Goal: Task Accomplishment & Management: Use online tool/utility

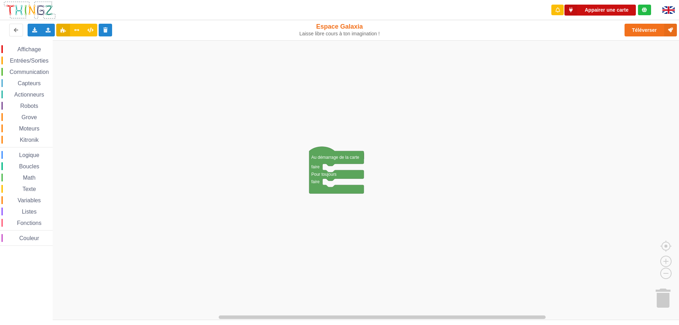
click at [600, 10] on button "Appairer une carte" at bounding box center [599, 10] width 71 height 11
click at [609, 12] on button "Appairer une carte" at bounding box center [599, 10] width 71 height 11
click at [646, 30] on button "Téléverser" at bounding box center [650, 30] width 52 height 13
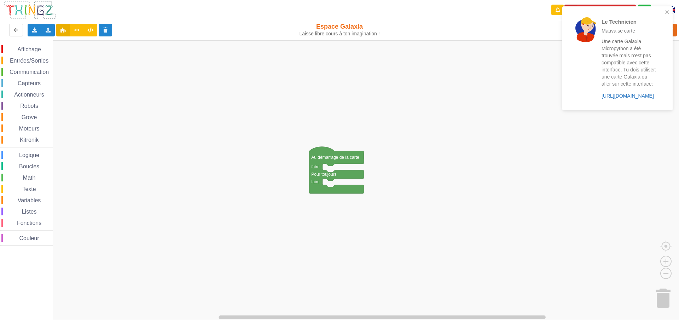
click at [638, 96] on link "https://play.thingz.co/galaxia-micropython" at bounding box center [627, 96] width 52 height 6
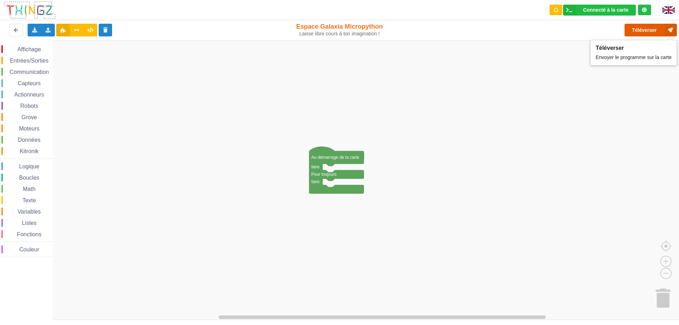
click at [635, 32] on button "Téléverser" at bounding box center [650, 30] width 52 height 13
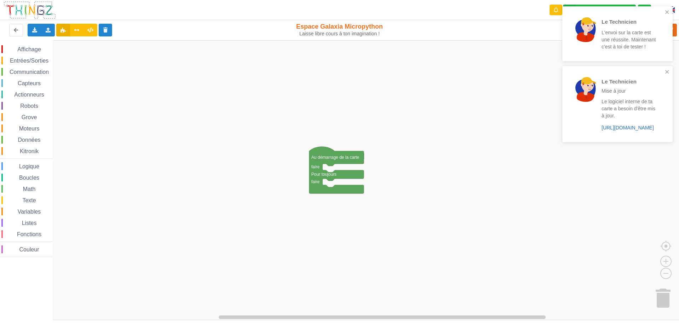
click at [636, 128] on link "https://play.thingz.co/firmware?micropython=1" at bounding box center [627, 128] width 52 height 6
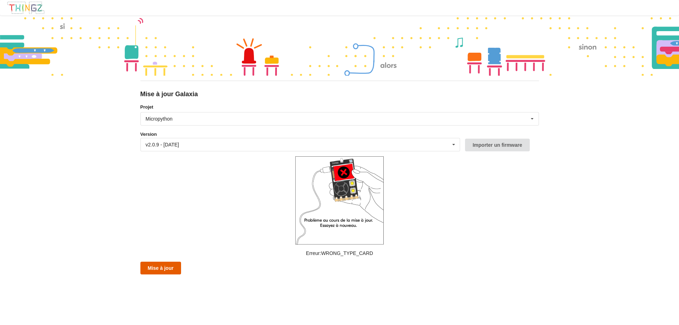
click at [168, 266] on button "Mise à jour" at bounding box center [160, 268] width 41 height 13
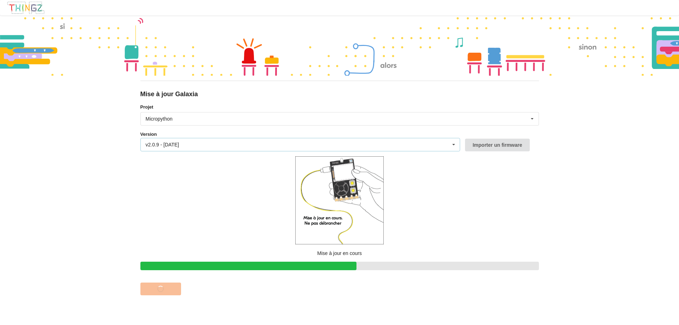
click at [449, 145] on icon at bounding box center [453, 144] width 11 height 13
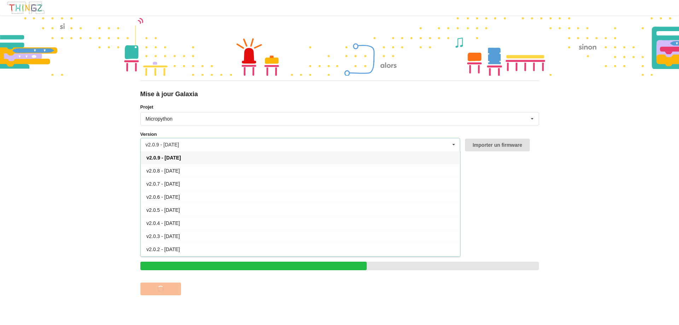
click at [536, 177] on form "Projet Micropython Micropython Circuitpython Version v2.0.9 - 09/09/2025 v2.0.9…" at bounding box center [339, 200] width 398 height 192
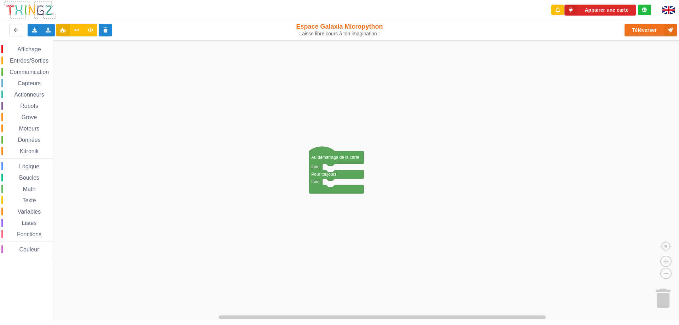
click at [606, 74] on rect "Espace de travail de Blocky" at bounding box center [342, 180] width 684 height 280
click at [33, 52] on span "Affichage" at bounding box center [28, 49] width 25 height 6
click at [325, 187] on div "Affichage Entrées/Sorties Communication Capteurs Actionneurs Robots Grove Moteu…" at bounding box center [342, 180] width 684 height 280
click at [30, 63] on span "Entrées/Sorties" at bounding box center [29, 61] width 41 height 6
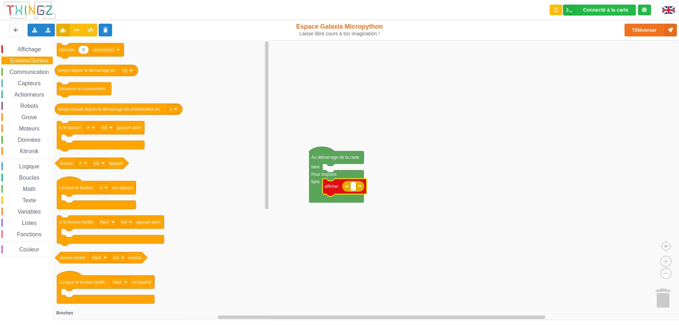
click at [23, 84] on span "Capteurs" at bounding box center [29, 83] width 25 height 6
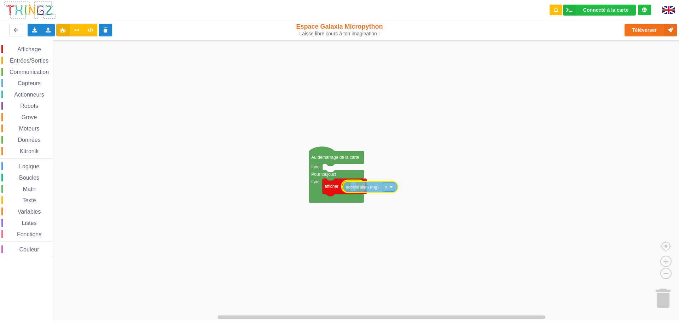
click at [354, 188] on div "Affichage Entrées/Sorties Communication Capteurs Actionneurs Robots Grove Moteu…" at bounding box center [342, 180] width 684 height 280
click at [33, 48] on span "Affichage" at bounding box center [28, 49] width 25 height 6
click at [254, 192] on div "Affichage Entrées/Sorties Communication Capteurs Actionneurs Robots Grove Moteu…" at bounding box center [342, 180] width 684 height 280
click at [37, 48] on span "Affichage" at bounding box center [28, 49] width 25 height 6
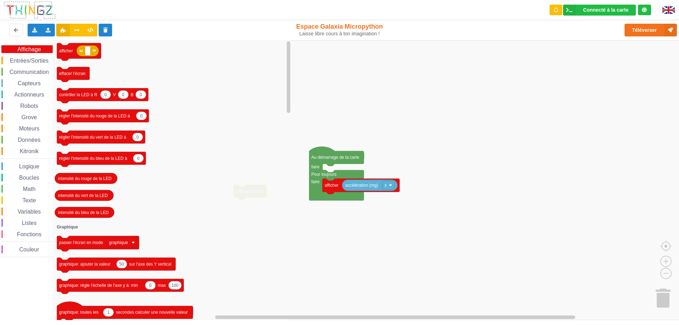
click at [40, 65] on div "Affichage Entrées/Sorties Communication Capteurs Actionneurs Robots Grove Moteu…" at bounding box center [26, 151] width 53 height 212
click at [41, 61] on span "Entrées/Sorties" at bounding box center [29, 61] width 41 height 6
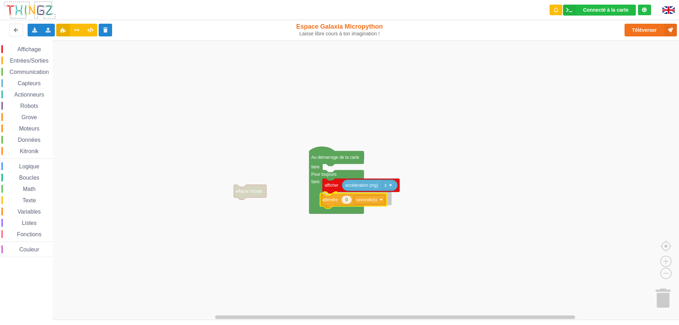
click at [333, 200] on div "Affichage Entrées/Sorties Communication Capteurs Actionneurs Robots Grove Moteu…" at bounding box center [342, 180] width 684 height 280
click at [348, 199] on text "0" at bounding box center [349, 198] width 2 height 5
type input "1"
click at [367, 239] on rect "Espace de travail de Blocky" at bounding box center [342, 180] width 684 height 280
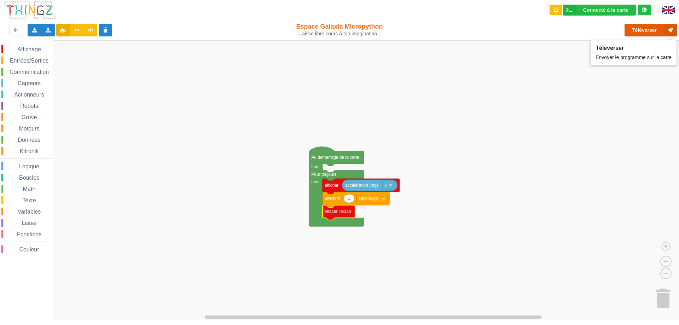
click at [640, 29] on button "Téléverser" at bounding box center [650, 30] width 52 height 13
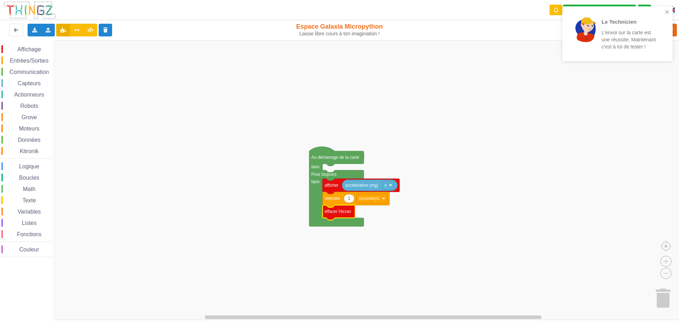
click at [349, 196] on text "1" at bounding box center [349, 198] width 2 height 5
type input "à"
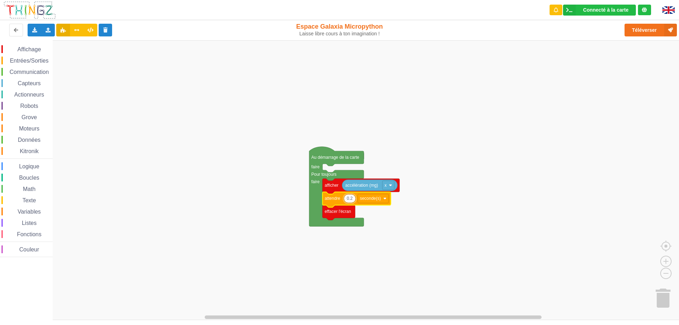
click at [646, 27] on div "Le Technicien L'envoi sur la carte est une réussite. Maintenant c'est à toi de …" at bounding box center [339, 157] width 689 height 325
click at [642, 29] on button "Téléverser" at bounding box center [650, 30] width 52 height 13
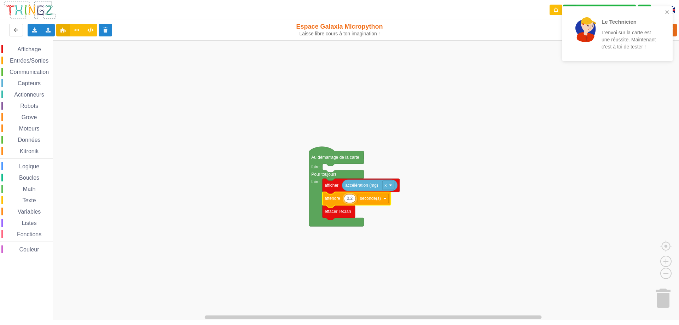
click at [349, 198] on input "0.2" at bounding box center [350, 198] width 12 height 9
click at [351, 197] on input "0.2" at bounding box center [350, 198] width 12 height 9
type input "0.1"
click at [606, 133] on rect "Espace de travail de Blocky" at bounding box center [342, 180] width 684 height 280
click at [665, 12] on icon "close" at bounding box center [667, 12] width 5 height 6
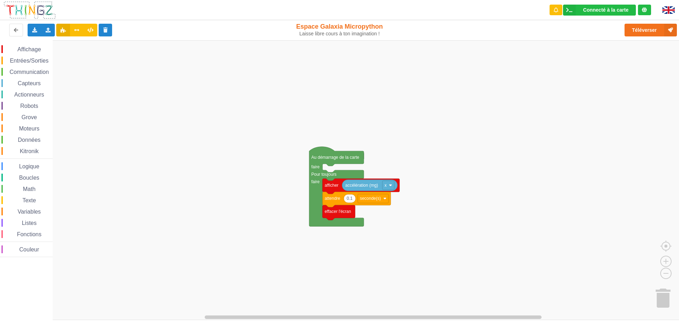
click at [654, 29] on div "Le Technicien L'envoi sur la carte est une réussite. Maintenant c'est à toi de …" at bounding box center [617, 36] width 113 height 63
click at [642, 28] on button "Téléverser" at bounding box center [650, 30] width 52 height 13
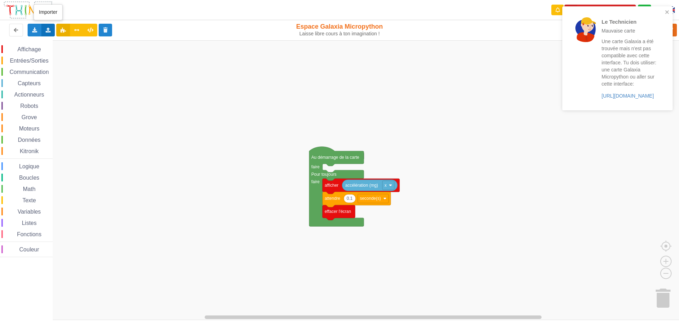
click at [46, 31] on icon at bounding box center [48, 30] width 6 height 4
click at [72, 42] on span "Importer un assemblage de blocs" at bounding box center [97, 43] width 73 height 6
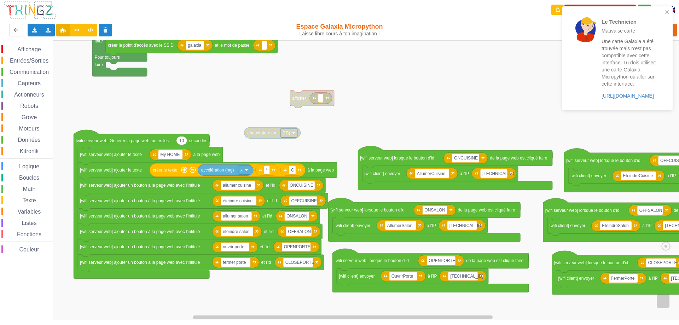
click at [405, 136] on div "Affichage Entrées/Sorties Communication Capteurs Actionneurs Robots Grove Moteu…" at bounding box center [342, 180] width 684 height 280
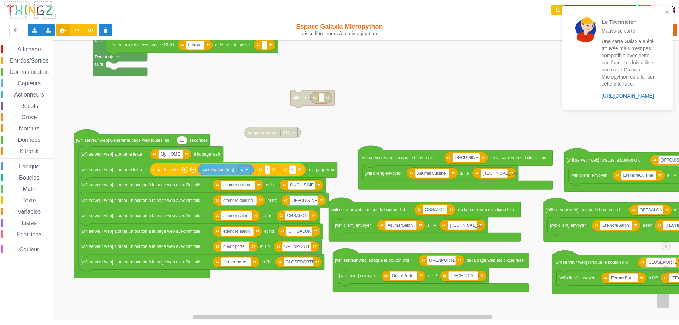
click at [629, 97] on link "https://play.thingz.co/galaxia" at bounding box center [627, 96] width 52 height 6
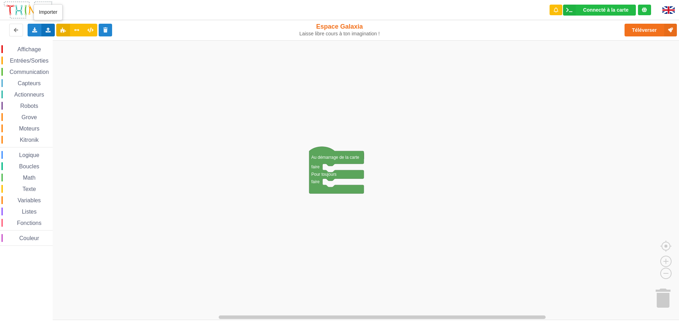
click at [48, 31] on icon at bounding box center [48, 30] width 6 height 4
click at [66, 40] on div "Importer un assemblage de blocs" at bounding box center [93, 43] width 94 height 13
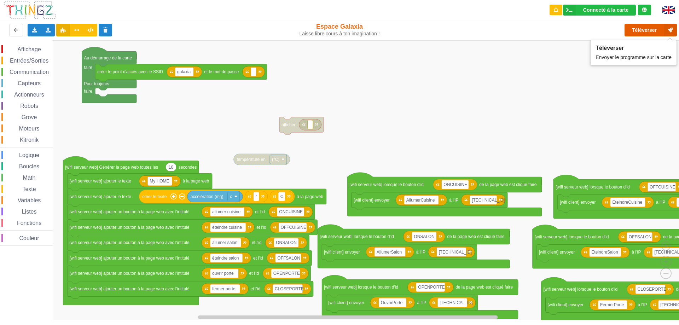
click at [642, 34] on button "Téléverser" at bounding box center [650, 30] width 52 height 13
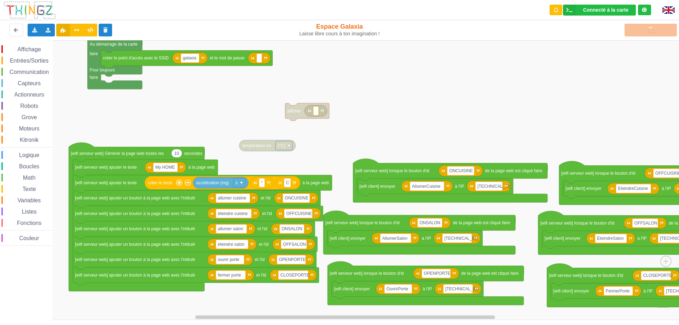
click at [549, 87] on div "Affichage Entrées/Sorties Communication Capteurs Actionneurs Robots Grove Moteu…" at bounding box center [342, 180] width 684 height 280
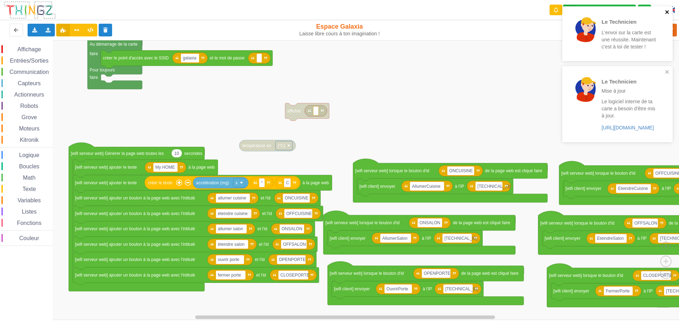
click at [666, 12] on icon "close" at bounding box center [667, 12] width 5 height 6
click at [634, 68] on link "https://play.thingz.co/firmware?micropython=0" at bounding box center [627, 68] width 52 height 6
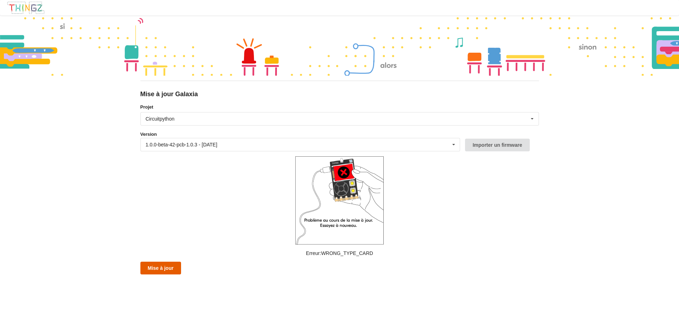
click at [167, 269] on button "Mise à jour" at bounding box center [160, 268] width 41 height 13
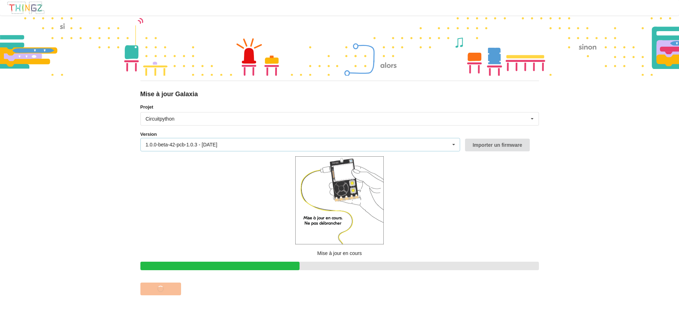
click at [437, 146] on div "1.0.0-beta-42-pcb-1.0.3 - 09/09/2025 1.0.0-beta-42-pcb-1.0.3 - 09/09/2025 1.0.0…" at bounding box center [300, 144] width 320 height 13
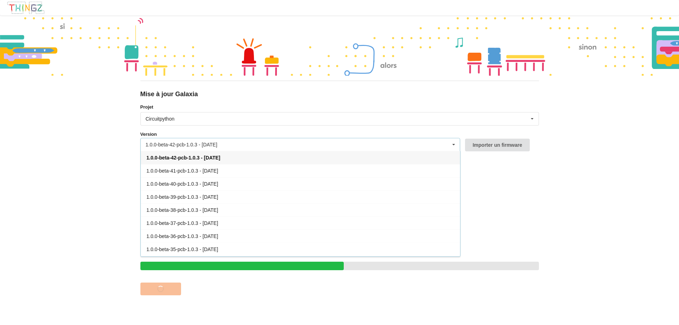
click at [437, 146] on div "1.0.0-beta-42-pcb-1.0.3 - 09/09/2025 1.0.0-beta-42-pcb-1.0.3 - 09/09/2025 1.0.0…" at bounding box center [300, 144] width 320 height 13
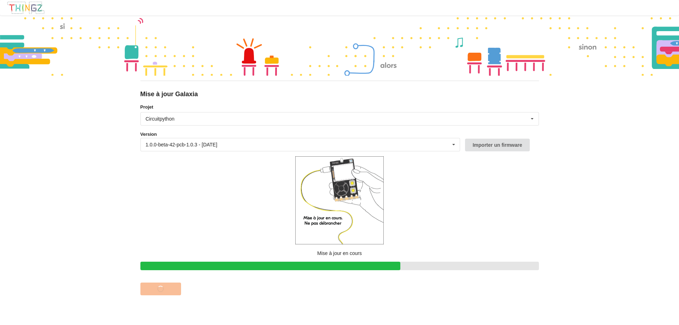
click at [516, 188] on form "Projet Circuitpython Micropython Circuitpython Version 1.0.0-beta-42-pcb-1.0.3 …" at bounding box center [339, 200] width 398 height 192
click at [533, 119] on icon at bounding box center [532, 118] width 11 height 13
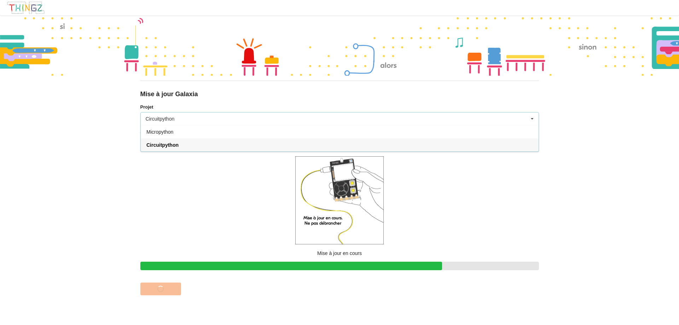
click at [533, 119] on icon at bounding box center [532, 118] width 11 height 13
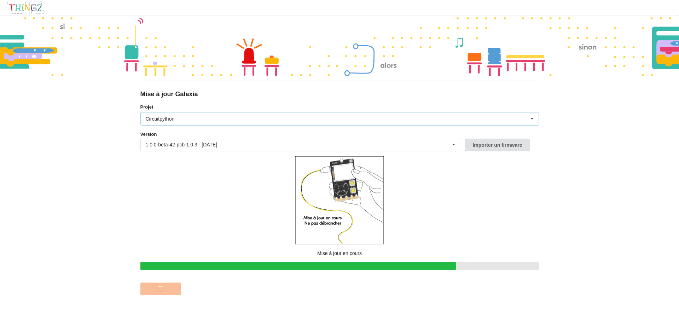
click at [363, 123] on div "Circuitpython Micropython Circuitpython" at bounding box center [339, 118] width 398 height 13
click at [609, 179] on div "Mise à jour Galaxia Projet Circuitpython Micropython Circuitpython Version 1.0.…" at bounding box center [339, 162] width 679 height 325
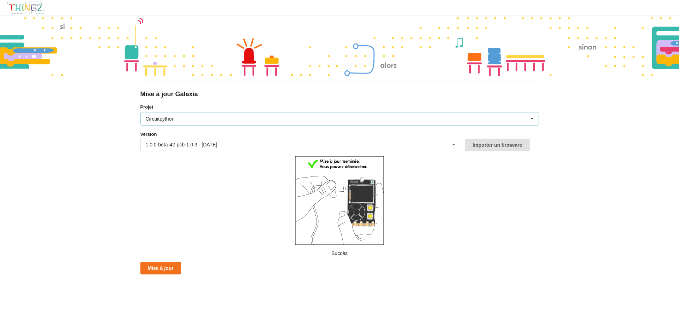
click at [508, 125] on div "Circuitpython Micropython Circuitpython" at bounding box center [339, 118] width 398 height 13
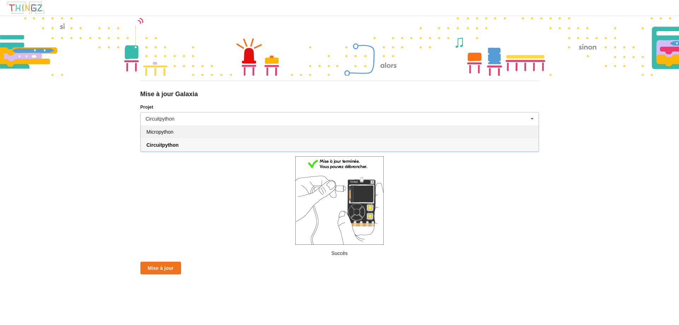
click at [311, 128] on div "Micropython" at bounding box center [340, 131] width 398 height 13
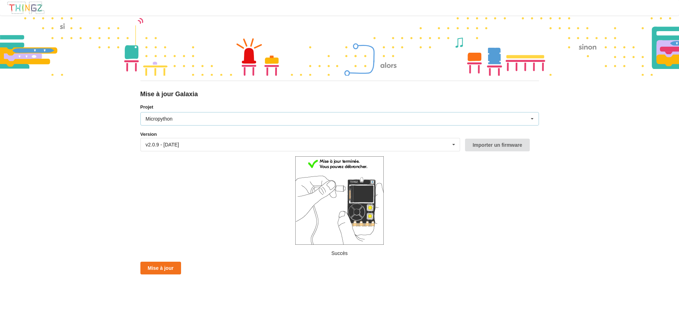
click at [408, 117] on div "Micropython Micropython Circuitpython" at bounding box center [339, 118] width 398 height 13
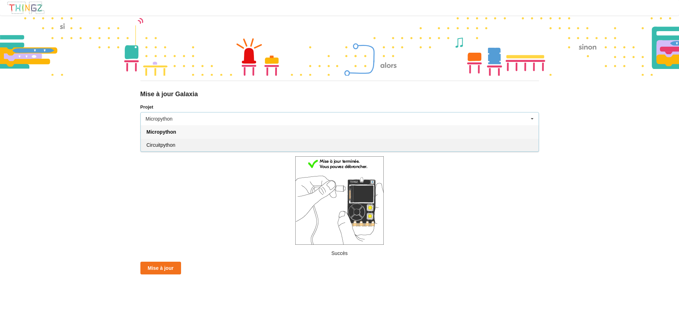
click at [318, 145] on div "Circuitpython" at bounding box center [340, 144] width 398 height 13
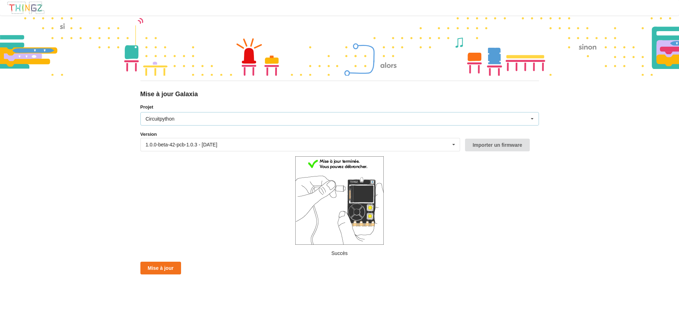
click at [336, 122] on div "Circuitpython Micropython Circuitpython" at bounding box center [339, 118] width 398 height 13
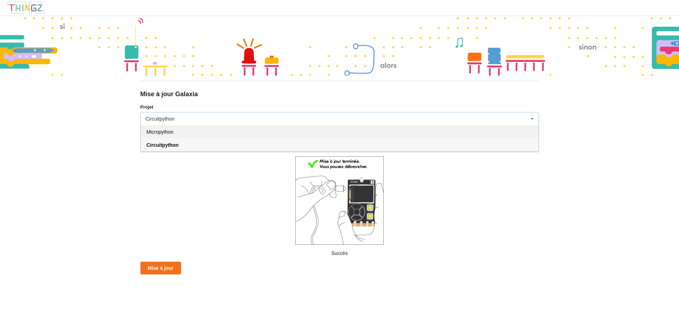
click at [332, 132] on div "Micropython" at bounding box center [340, 131] width 398 height 13
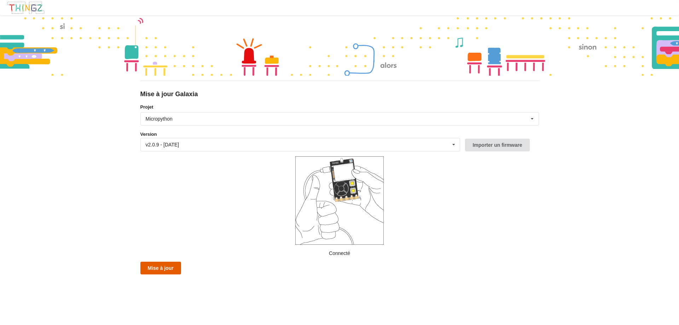
click at [153, 272] on button "Mise à jour" at bounding box center [160, 268] width 41 height 13
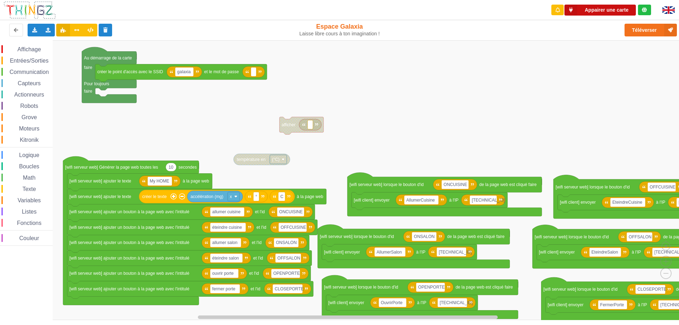
click at [614, 11] on button "Appairer une carte" at bounding box center [599, 10] width 71 height 11
click at [648, 31] on button "Téléverser" at bounding box center [650, 30] width 52 height 13
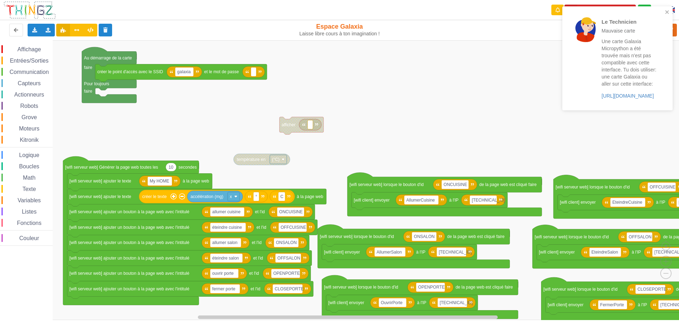
click at [633, 99] on div "Une carte Galaxia Micropython a été trouvée mais n'est pas compatible avec cett…" at bounding box center [628, 69] width 55 height 62
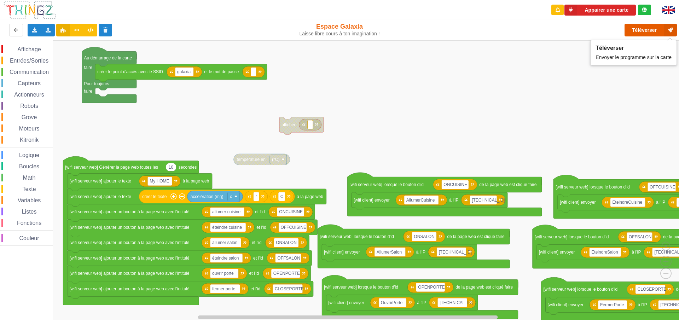
click at [651, 30] on button "Téléverser" at bounding box center [650, 30] width 52 height 13
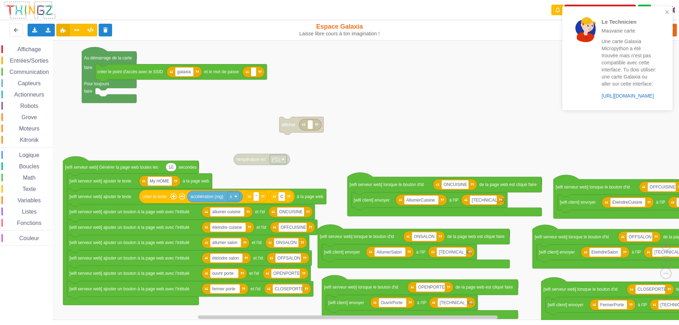
click at [634, 94] on link "[URL][DOMAIN_NAME]" at bounding box center [627, 96] width 52 height 6
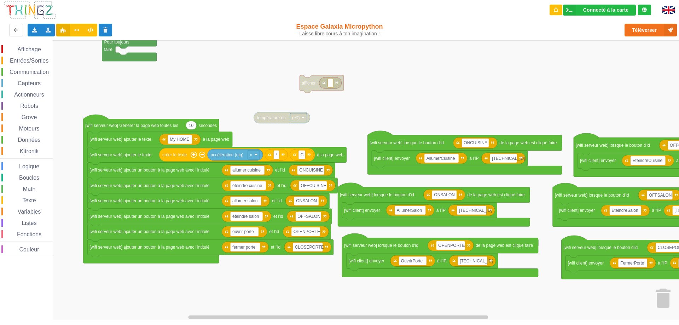
click at [596, 88] on div "Affichage Entrées/Sorties Communication Capteurs Actionneurs Robots Grove Moteu…" at bounding box center [342, 180] width 684 height 280
click at [641, 31] on button "Téléverser" at bounding box center [650, 30] width 52 height 13
drag, startPoint x: 383, startPoint y: 26, endPoint x: 297, endPoint y: 27, distance: 85.9
click at [297, 27] on div "Espace Galaxia Micropython Laisse libre cours à ton imagination !" at bounding box center [339, 30] width 118 height 14
copy div "Espace Galaxia Micropython"
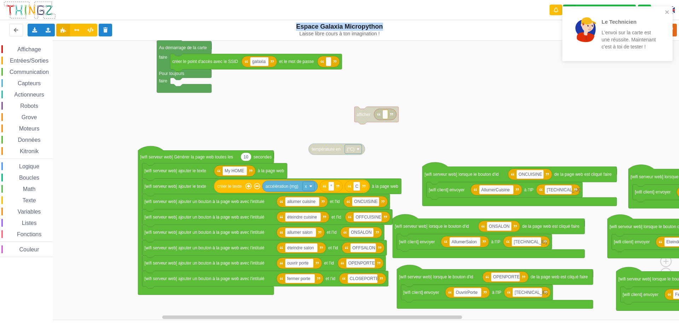
click at [406, 148] on div "Affichage Entrées/Sorties Communication Capteurs Actionneurs Robots Grove Moteu…" at bounding box center [342, 180] width 684 height 280
click at [666, 11] on icon "close" at bounding box center [667, 12] width 4 height 4
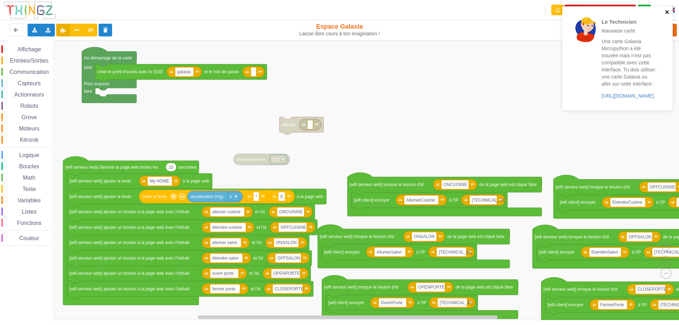
click at [667, 12] on icon "close" at bounding box center [667, 12] width 4 height 4
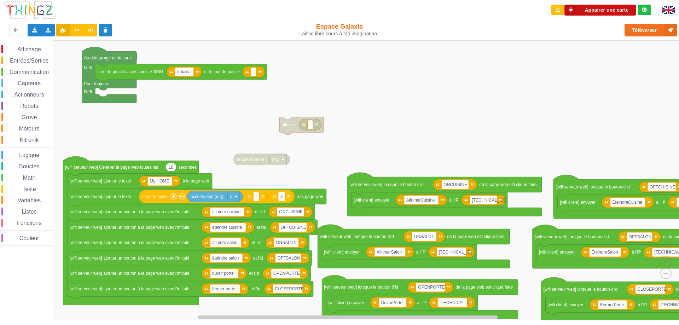
click at [610, 8] on button "Appairer une carte" at bounding box center [599, 10] width 71 height 11
click at [656, 29] on button "Téléverser" at bounding box center [650, 30] width 52 height 13
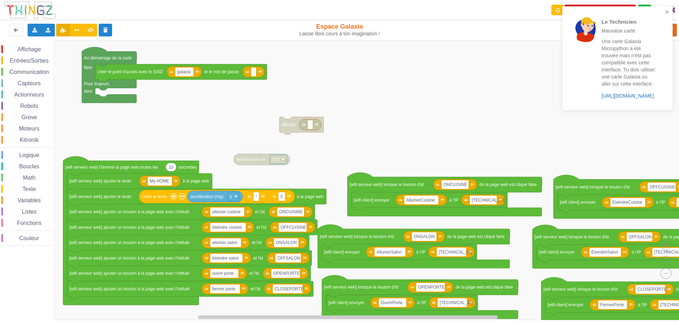
click at [636, 96] on link "https://play.thingz.co/galaxia-micropython" at bounding box center [627, 96] width 52 height 6
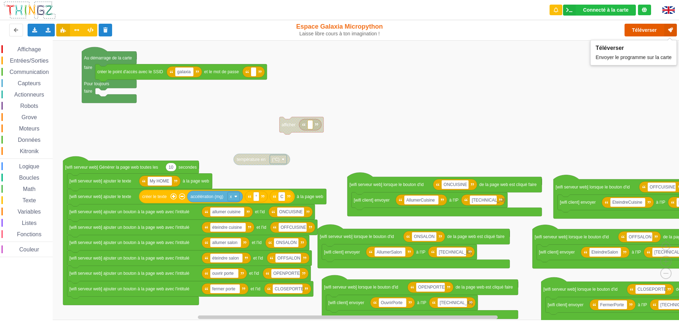
click at [636, 29] on button "Téléverser" at bounding box center [650, 30] width 52 height 13
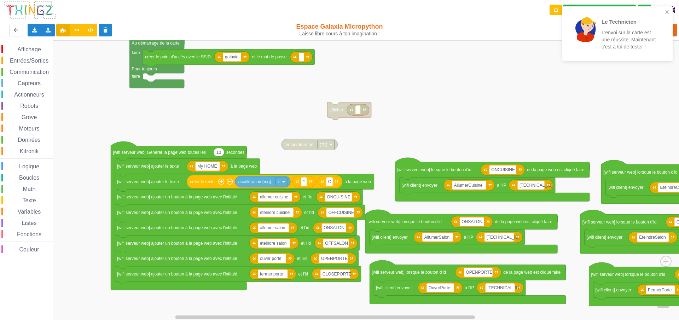
click at [477, 115] on div "Affichage Entrées/Sorties Communication Capteurs Actionneurs Robots Grove Moteu…" at bounding box center [342, 180] width 684 height 280
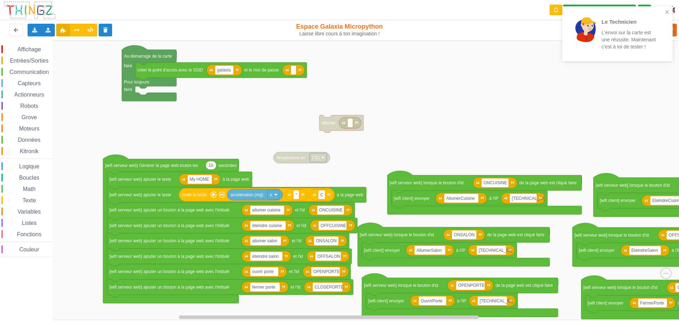
click at [479, 136] on div "Affichage Entrées/Sorties Communication Capteurs Actionneurs Robots Grove Moteu…" at bounding box center [342, 180] width 684 height 280
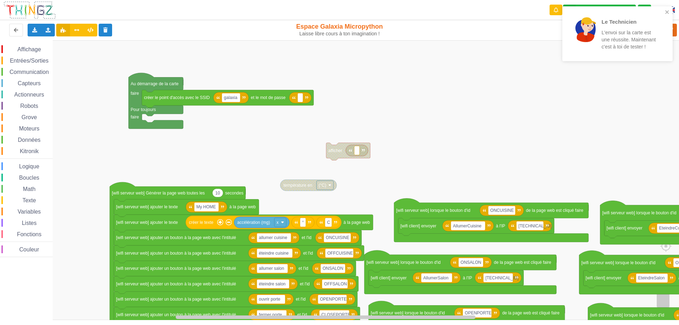
click at [486, 163] on div "Affichage Entrées/Sorties Communication Capteurs Actionneurs Robots Grove Moteu…" at bounding box center [342, 180] width 684 height 280
click at [667, 10] on icon "close" at bounding box center [667, 12] width 5 height 6
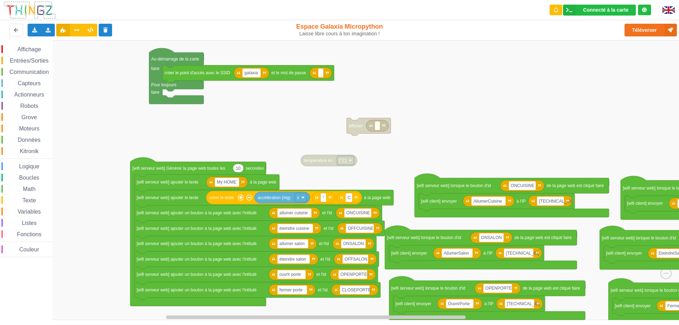
click at [581, 110] on div "Affichage Entrées/Sorties Communication Capteurs Actionneurs Robots Grove Moteu…" at bounding box center [342, 180] width 684 height 280
